Goal: Task Accomplishment & Management: Use online tool/utility

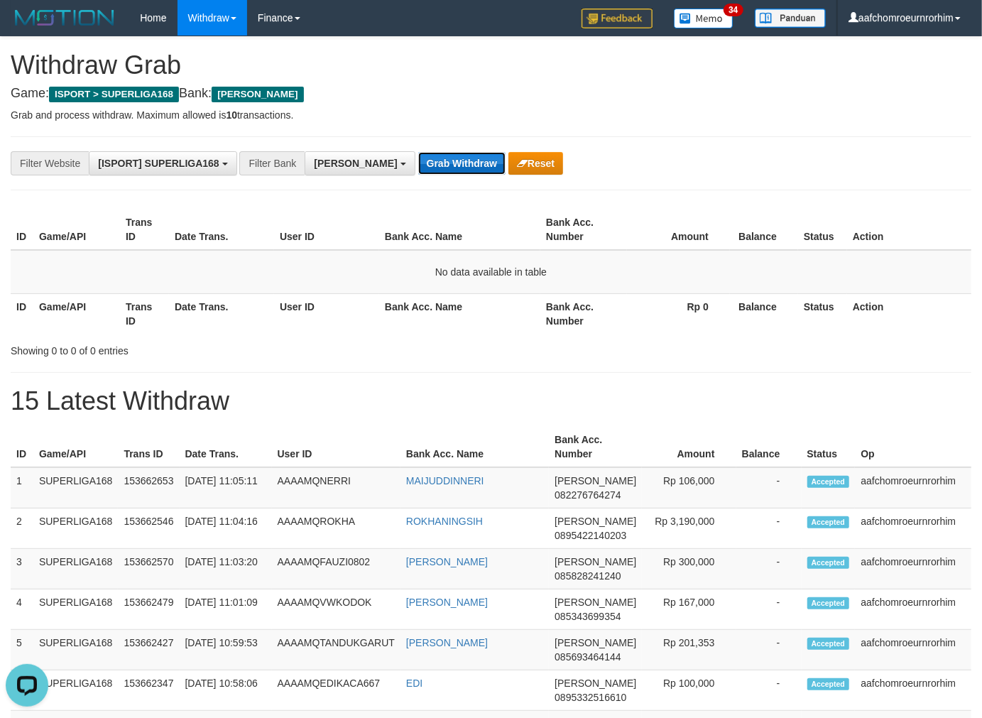
click at [421, 163] on button "Grab Withdraw" at bounding box center [461, 163] width 87 height 23
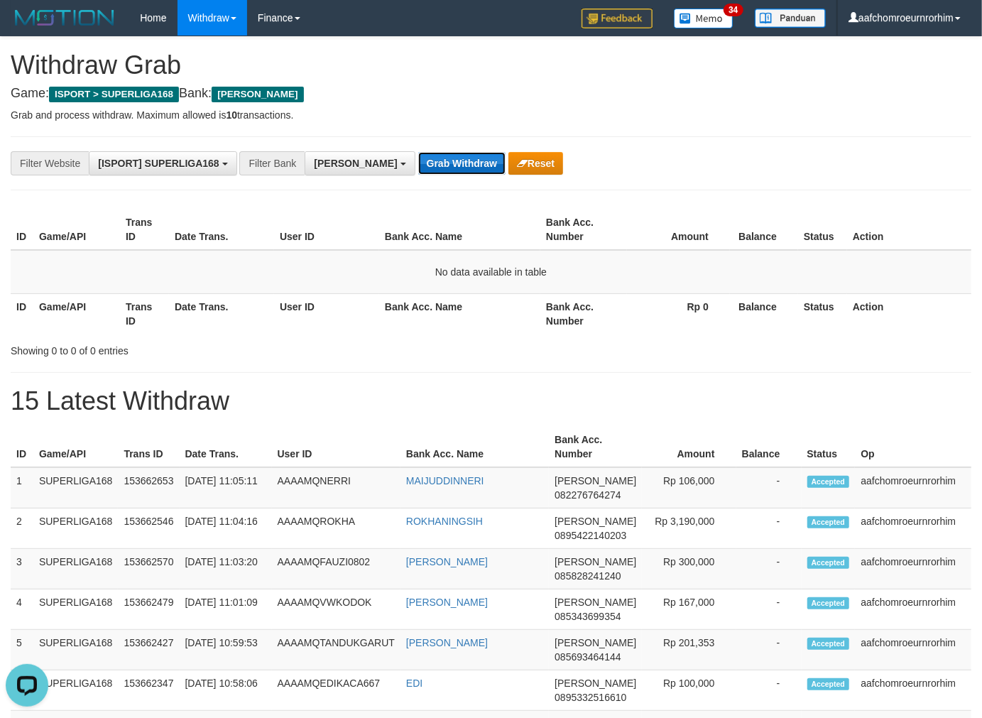
click at [421, 163] on button "Grab Withdraw" at bounding box center [461, 163] width 87 height 23
click at [418, 163] on button "Grab Withdraw" at bounding box center [461, 163] width 87 height 23
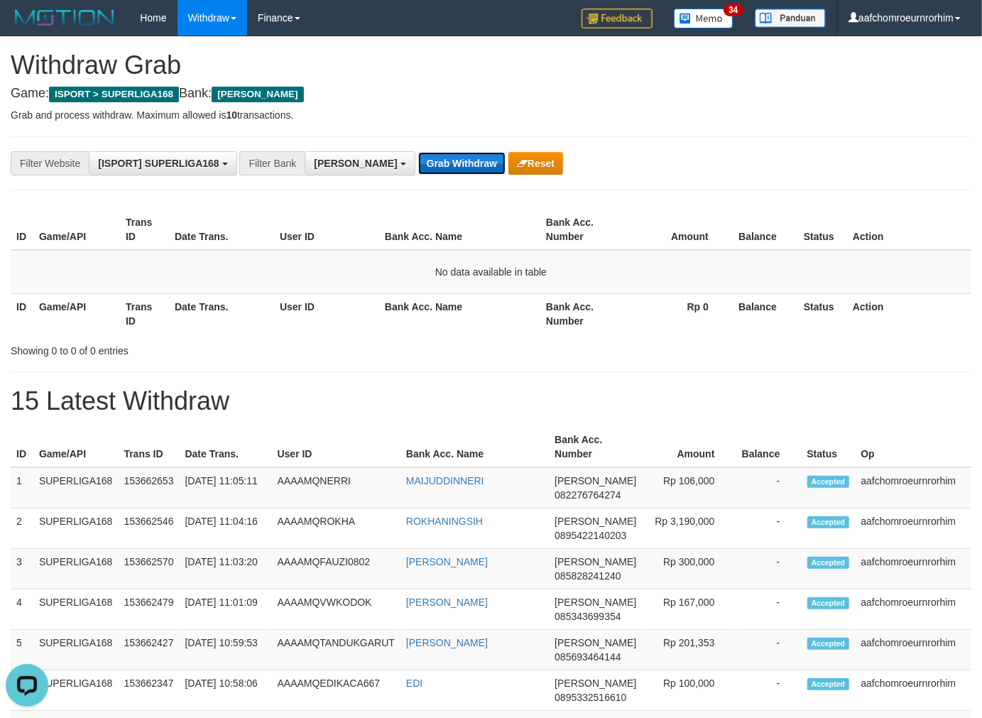
click at [418, 163] on button "Grab Withdraw" at bounding box center [461, 163] width 87 height 23
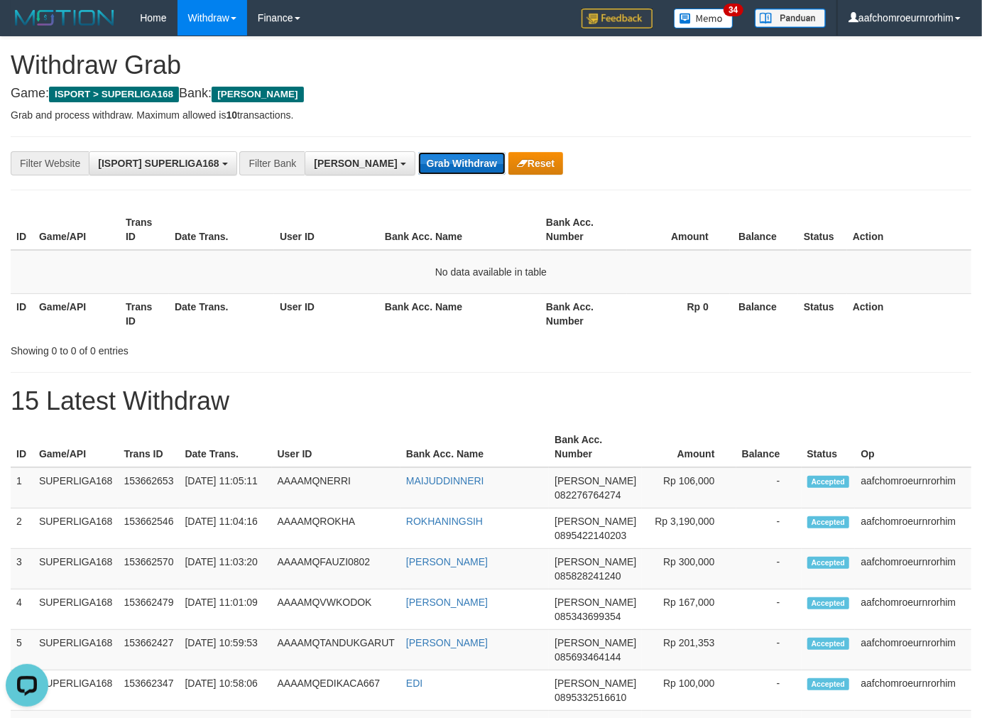
click at [418, 163] on button "Grab Withdraw" at bounding box center [461, 163] width 87 height 23
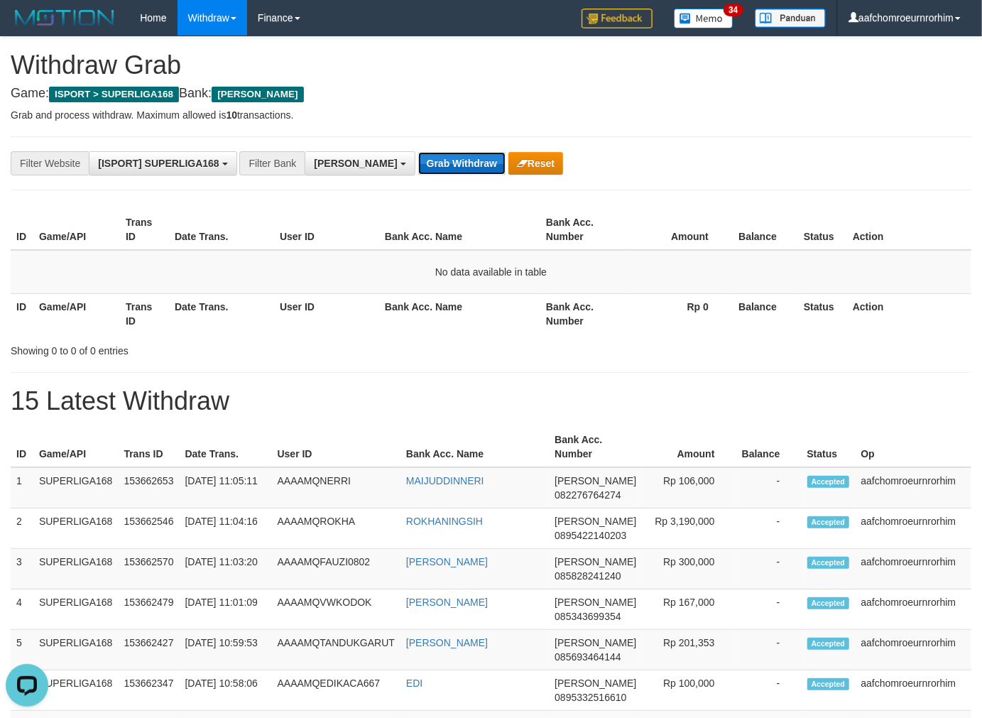
click at [418, 163] on button "Grab Withdraw" at bounding box center [461, 163] width 87 height 23
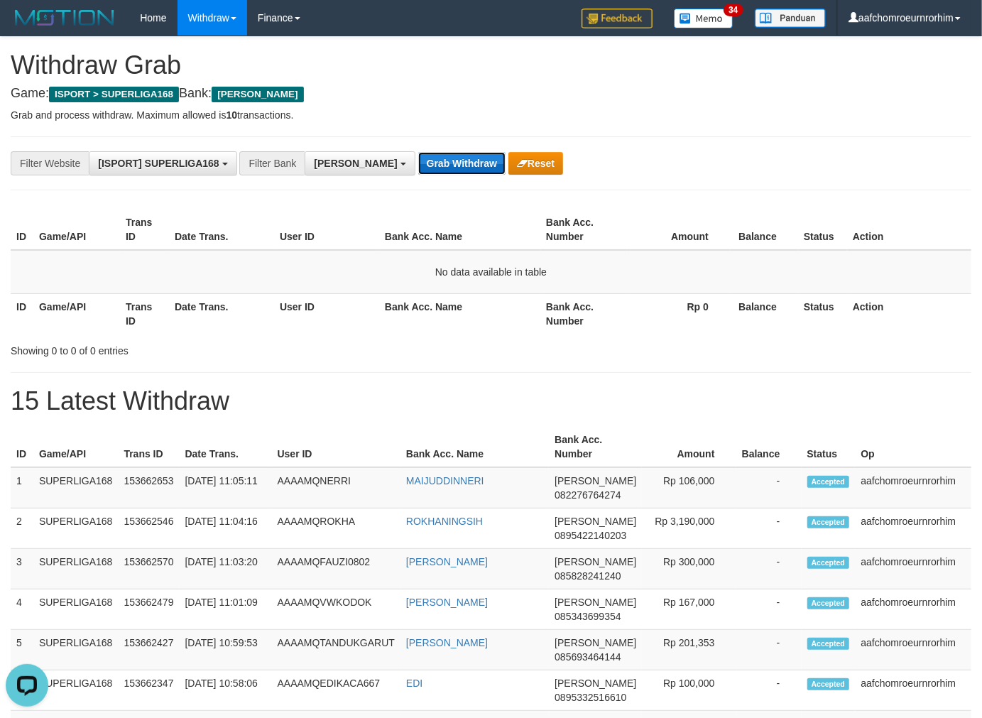
click at [418, 163] on button "Grab Withdraw" at bounding box center [461, 163] width 87 height 23
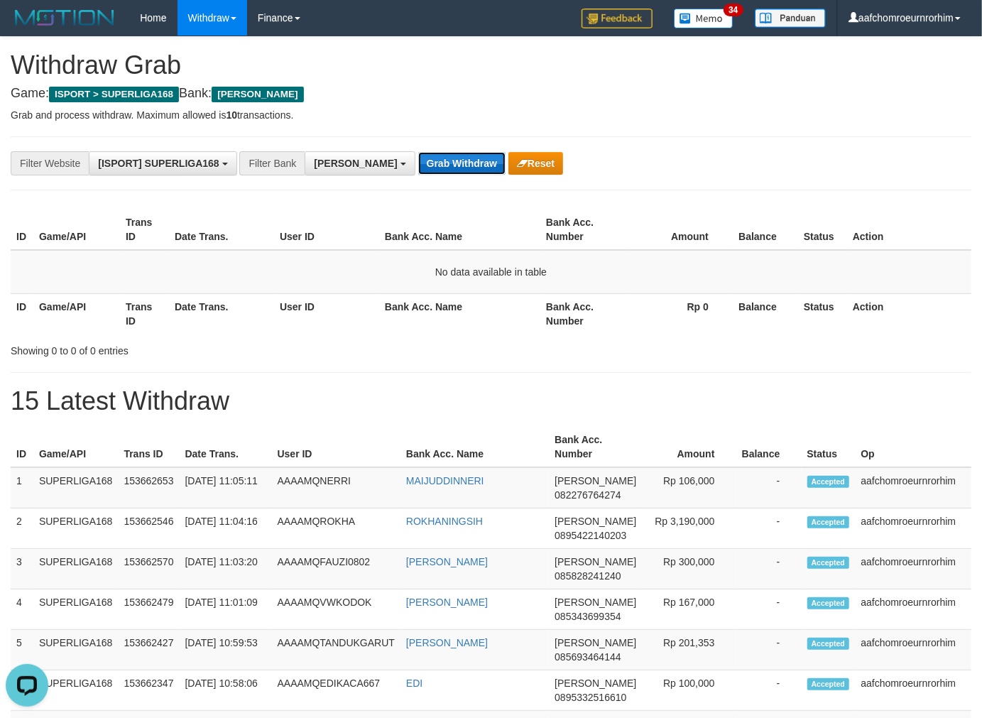
click at [418, 163] on button "Grab Withdraw" at bounding box center [461, 163] width 87 height 23
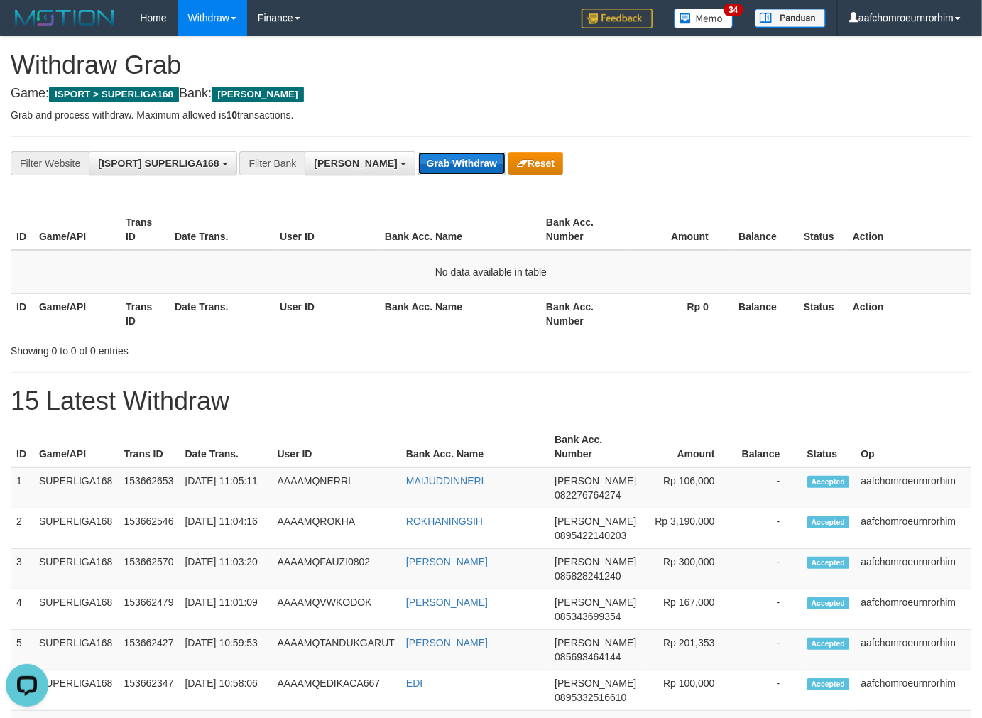
click at [418, 163] on button "Grab Withdraw" at bounding box center [461, 163] width 87 height 23
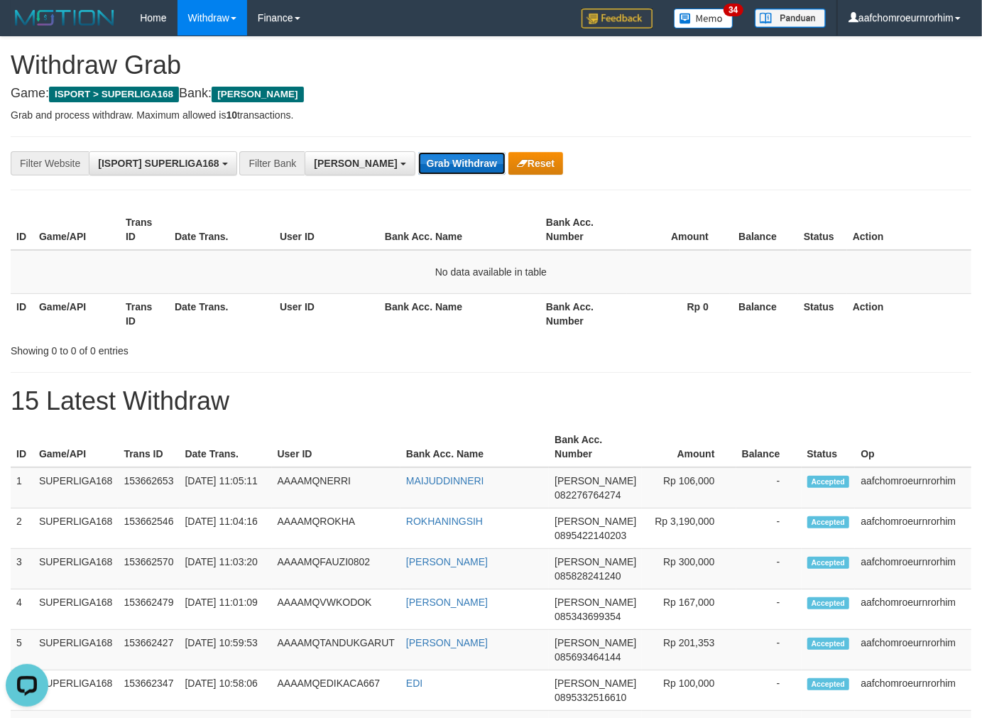
click at [418, 163] on button "Grab Withdraw" at bounding box center [461, 163] width 87 height 23
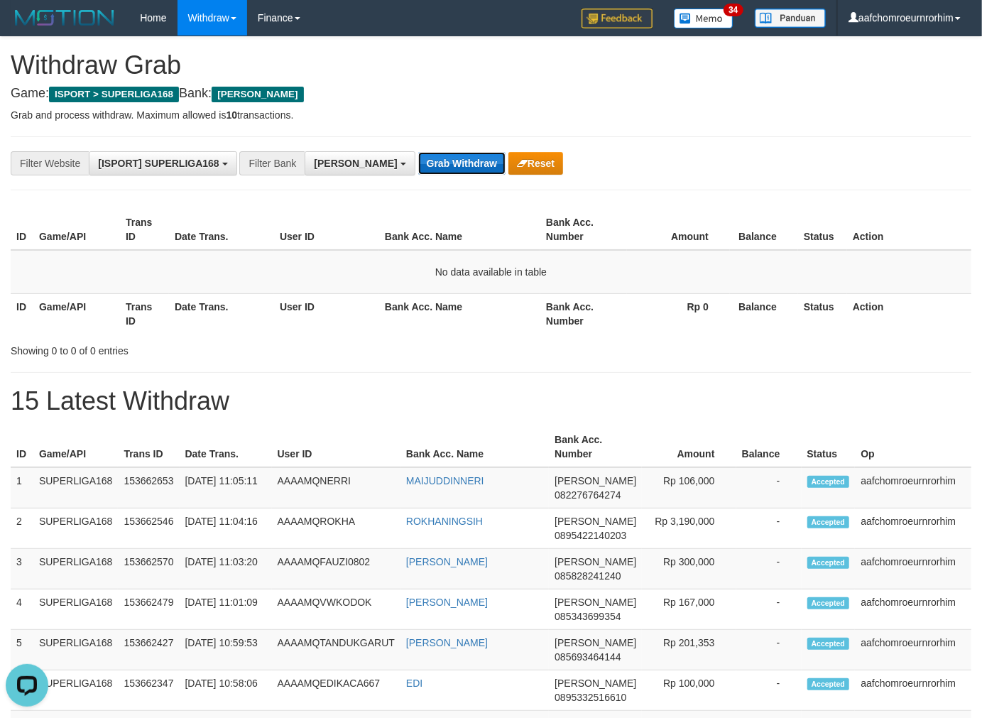
click at [418, 163] on button "Grab Withdraw" at bounding box center [461, 163] width 87 height 23
click at [418, 165] on button "Grab Withdraw" at bounding box center [461, 163] width 87 height 23
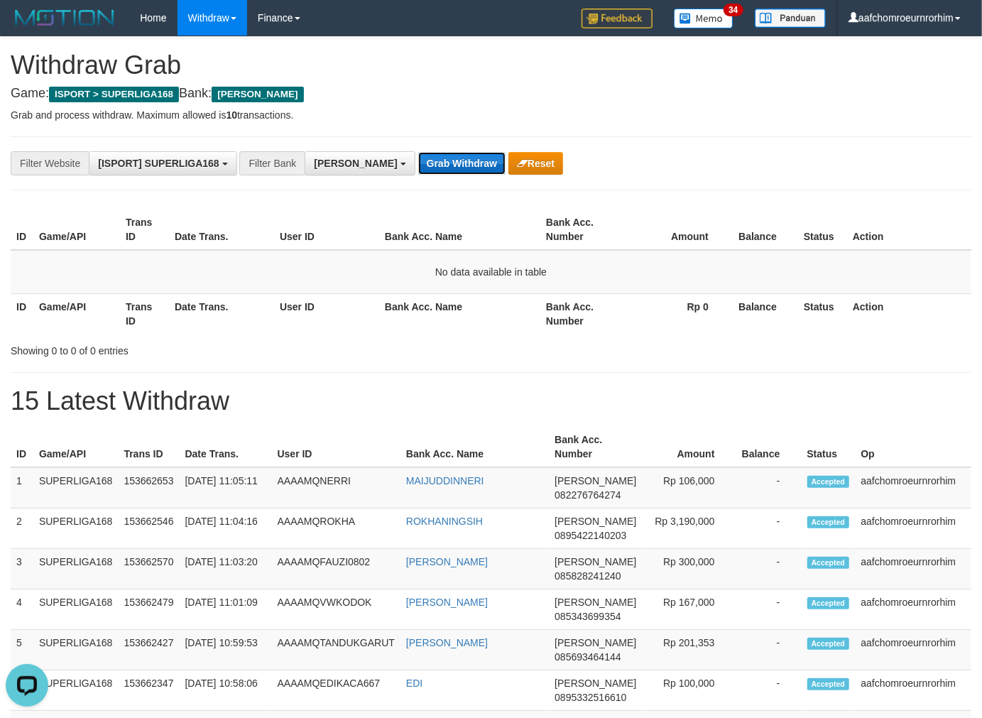
click at [418, 165] on button "Grab Withdraw" at bounding box center [461, 163] width 87 height 23
click at [418, 160] on button "Grab Withdraw" at bounding box center [461, 163] width 87 height 23
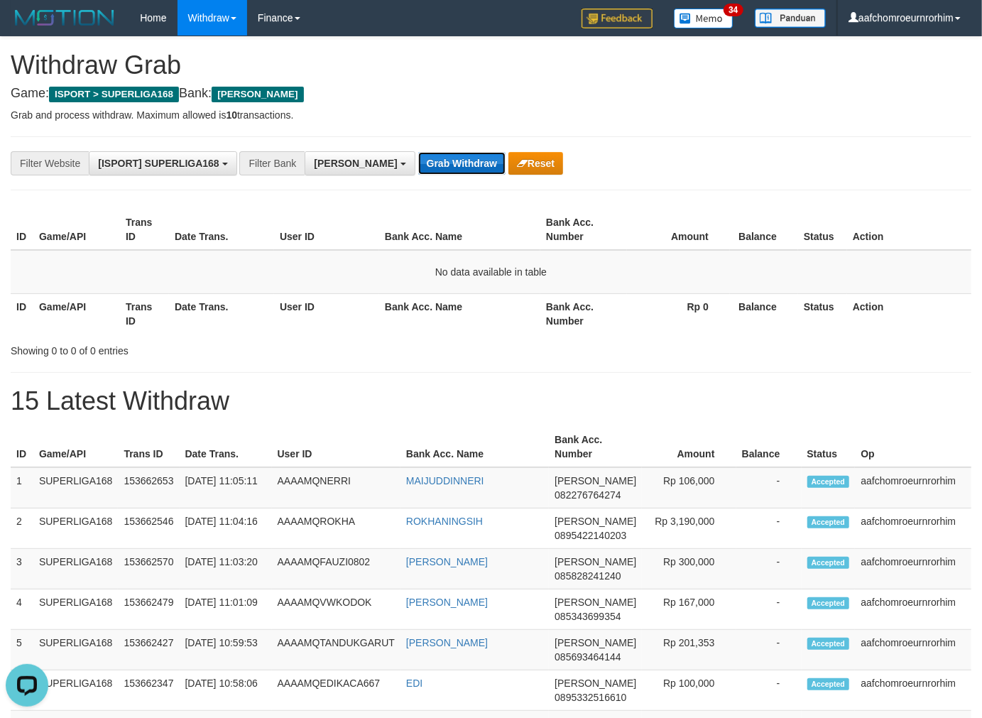
click at [418, 160] on button "Grab Withdraw" at bounding box center [461, 163] width 87 height 23
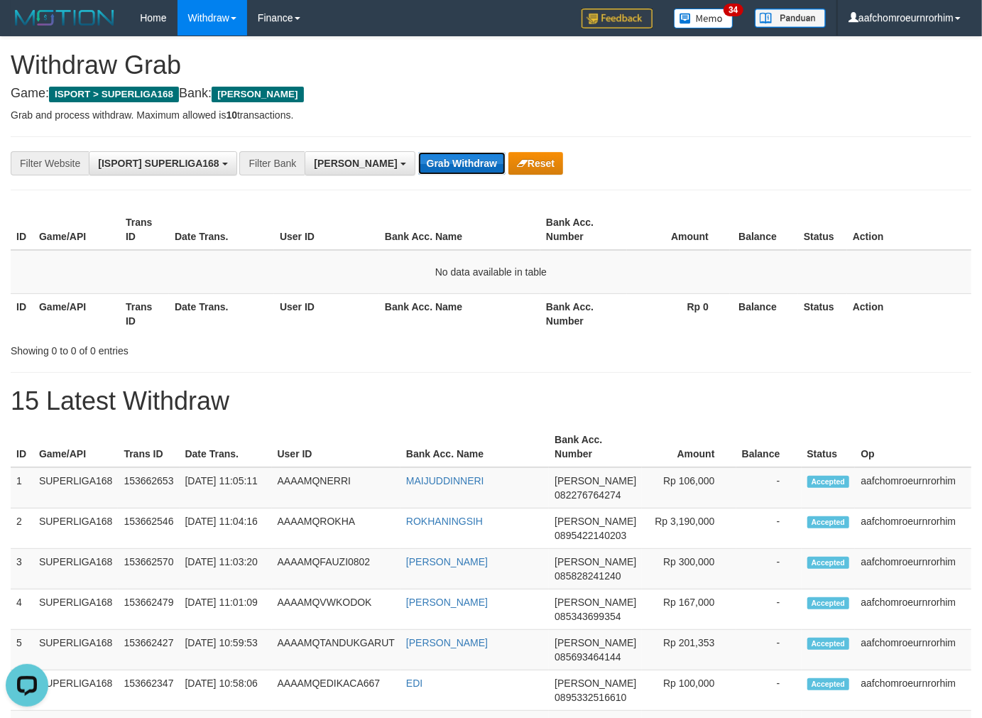
click at [418, 160] on button "Grab Withdraw" at bounding box center [461, 163] width 87 height 23
click at [418, 161] on button "Grab Withdraw" at bounding box center [461, 163] width 87 height 23
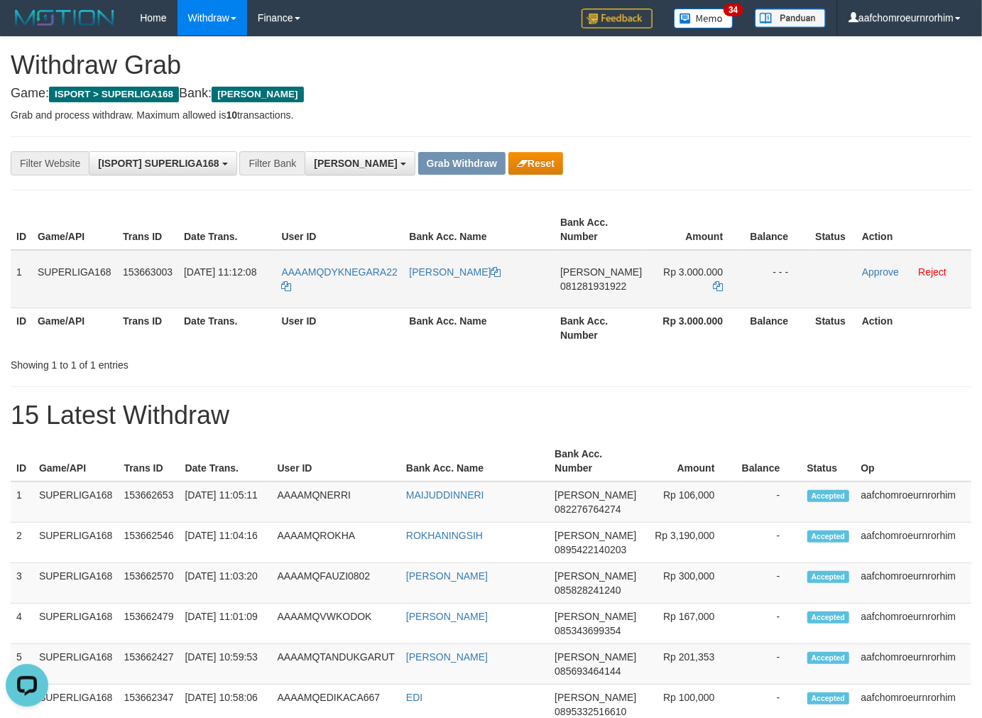
drag, startPoint x: 17, startPoint y: 281, endPoint x: 793, endPoint y: 258, distance: 776.2
click at [792, 258] on tr "1 SUPERLIGA168 153663003 [DATE] 11:12:08 AAAAMQDYKNEGARA22 [PERSON_NAME] 081281…" at bounding box center [491, 279] width 960 height 58
copy tr "1 SUPERLIGA168 153663003 [DATE] 11:12:08 AAAAMQDYKNEGARA22 [PERSON_NAME] 081281…"
drag, startPoint x: 662, startPoint y: 149, endPoint x: 635, endPoint y: 261, distance: 115.3
click at [662, 150] on div "**********" at bounding box center [491, 163] width 960 height 54
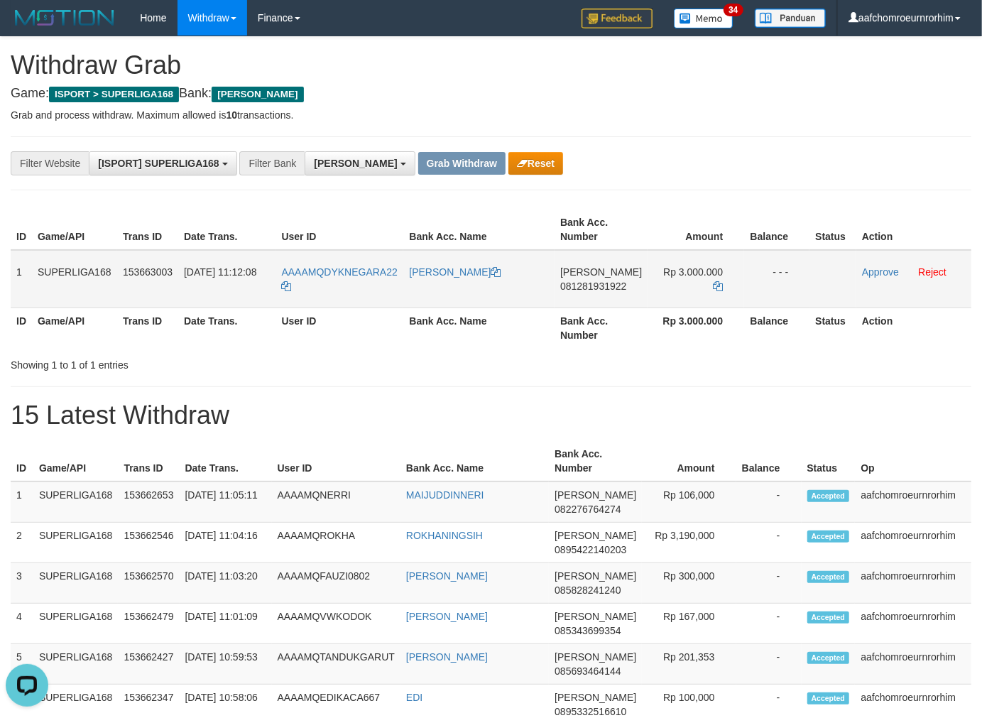
click at [615, 284] on span "081281931922" at bounding box center [593, 285] width 66 height 11
click at [708, 136] on div "**********" at bounding box center [491, 163] width 960 height 54
click at [714, 278] on td "Rp 3.000.000" at bounding box center [695, 279] width 97 height 58
click at [714, 281] on icon at bounding box center [718, 286] width 10 height 10
click at [862, 268] on link "Approve" at bounding box center [880, 271] width 37 height 11
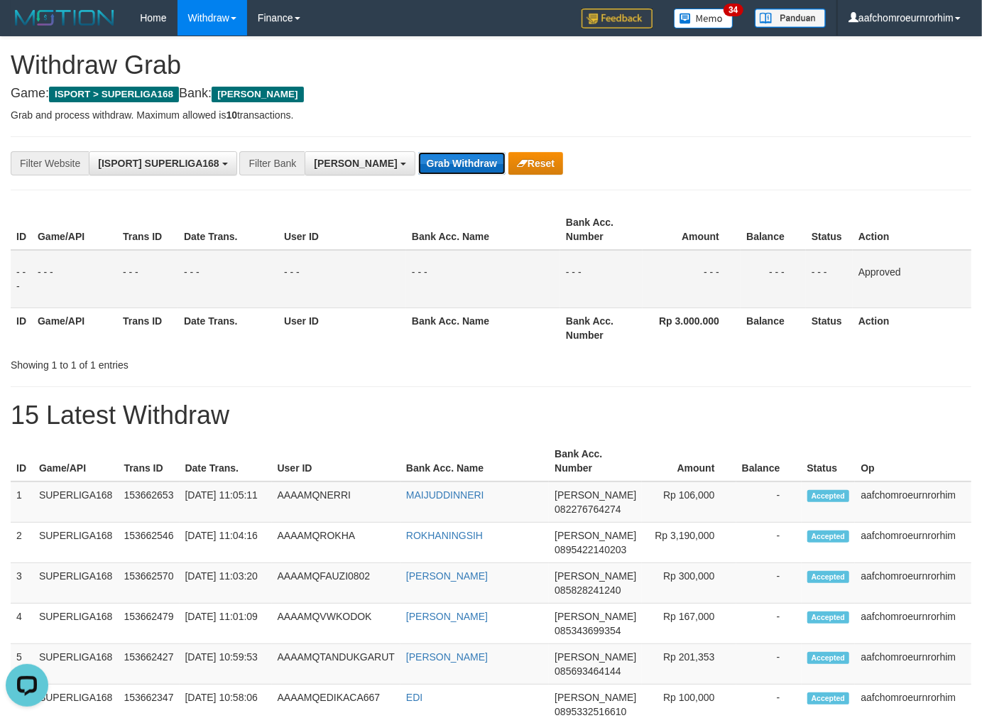
click at [431, 164] on button "Grab Withdraw" at bounding box center [461, 163] width 87 height 23
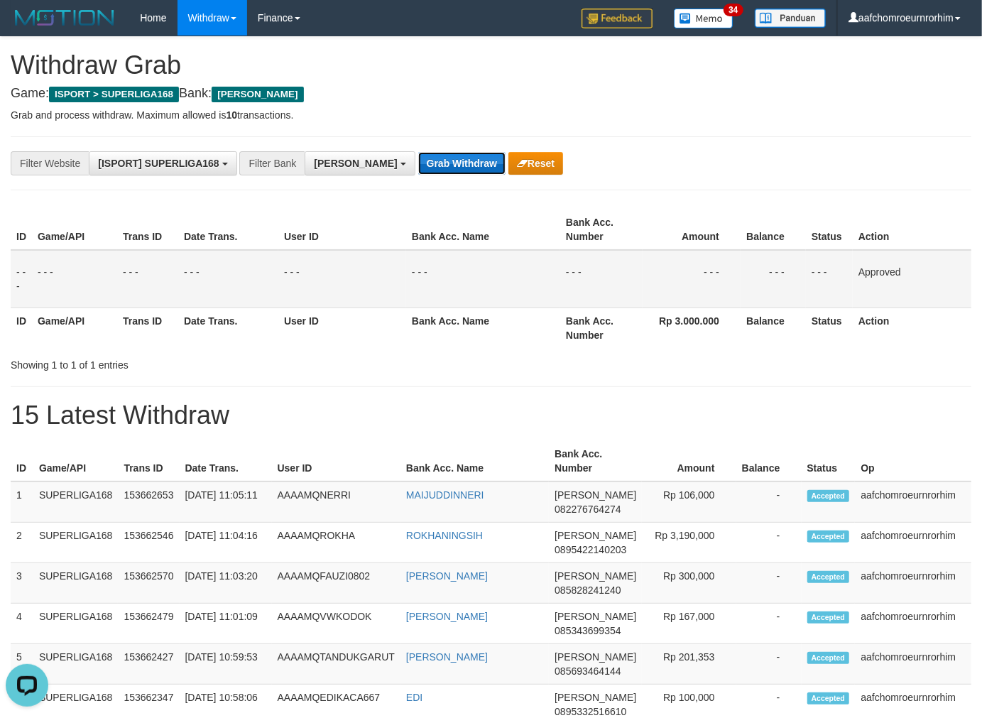
click at [431, 164] on button "Grab Withdraw" at bounding box center [461, 163] width 87 height 23
